Goal: Task Accomplishment & Management: Use online tool/utility

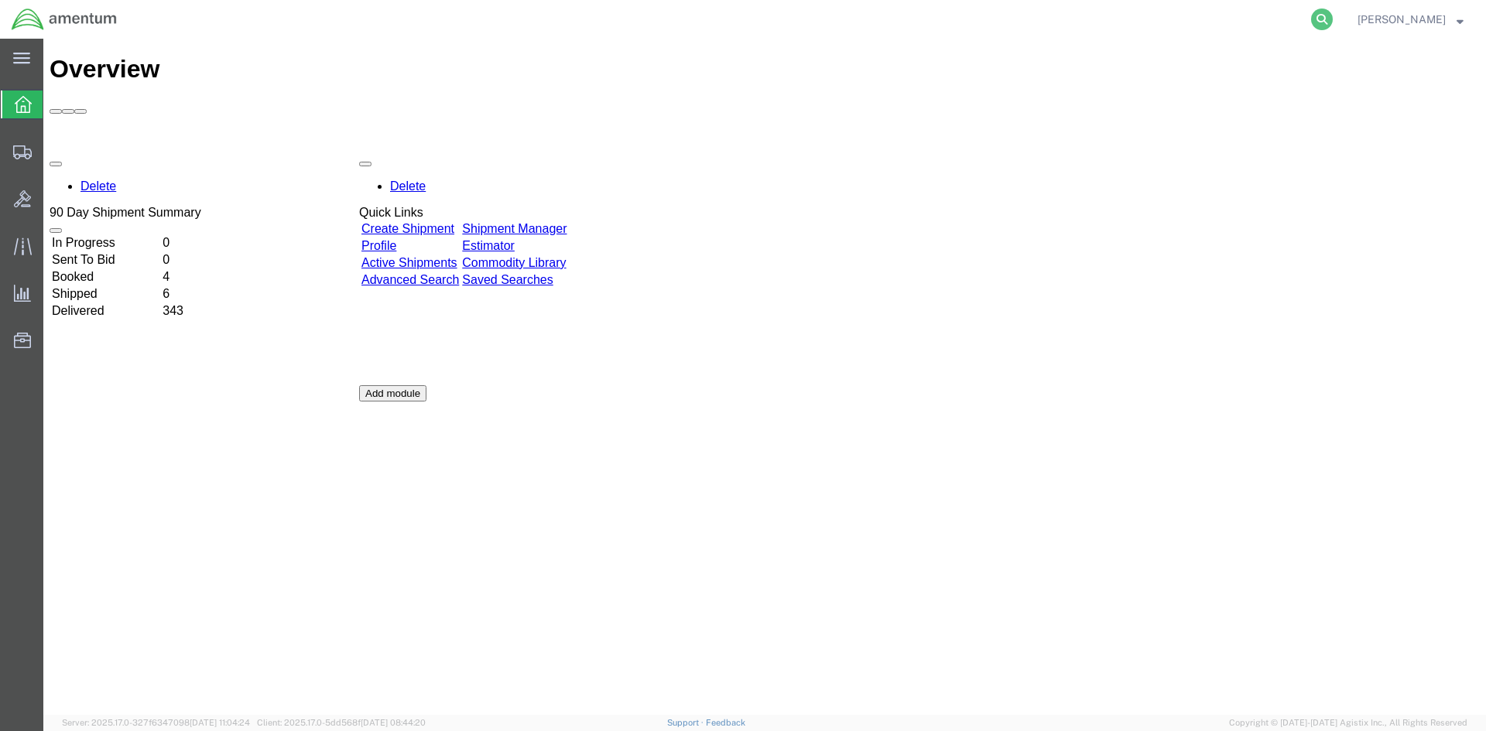
click at [1331, 19] on icon at bounding box center [1322, 20] width 22 height 22
click at [1071, 25] on input "search" at bounding box center [1075, 19] width 470 height 37
paste input "S633-25231-2449"
type input "S633-25231-2449"
click at [1332, 24] on icon at bounding box center [1322, 20] width 22 height 22
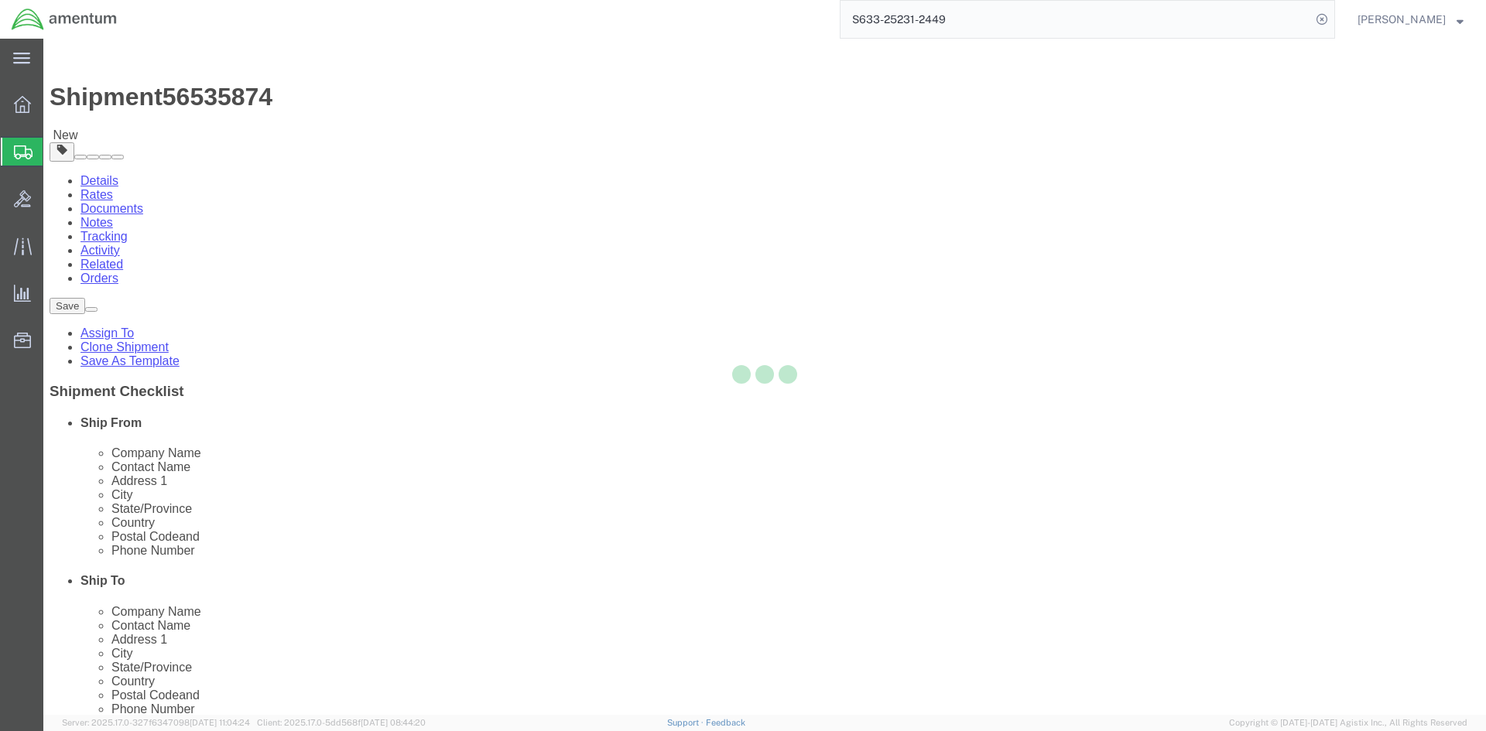
select select "42718"
select select
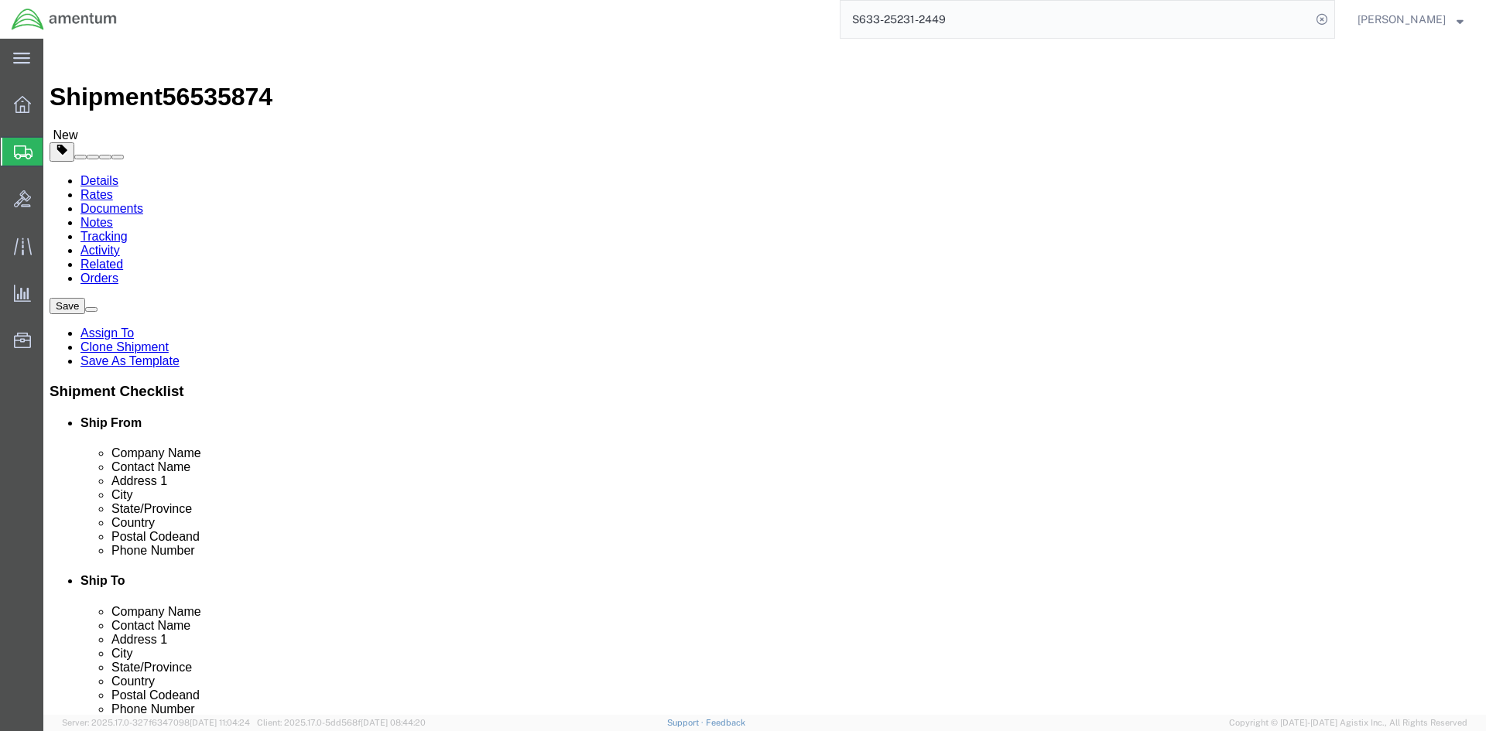
click input "404.767.5800"
type input "[PHONE_NUMBER]"
click button "Rate Shipment"
